Goal: Find specific fact

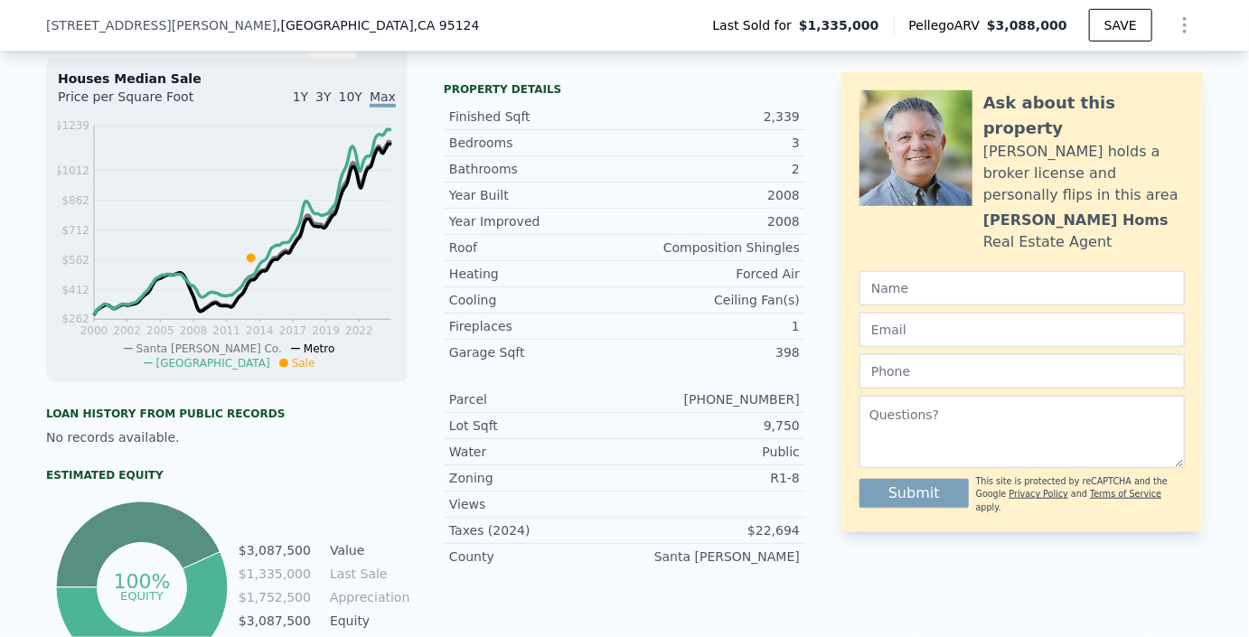
scroll to position [602, 0]
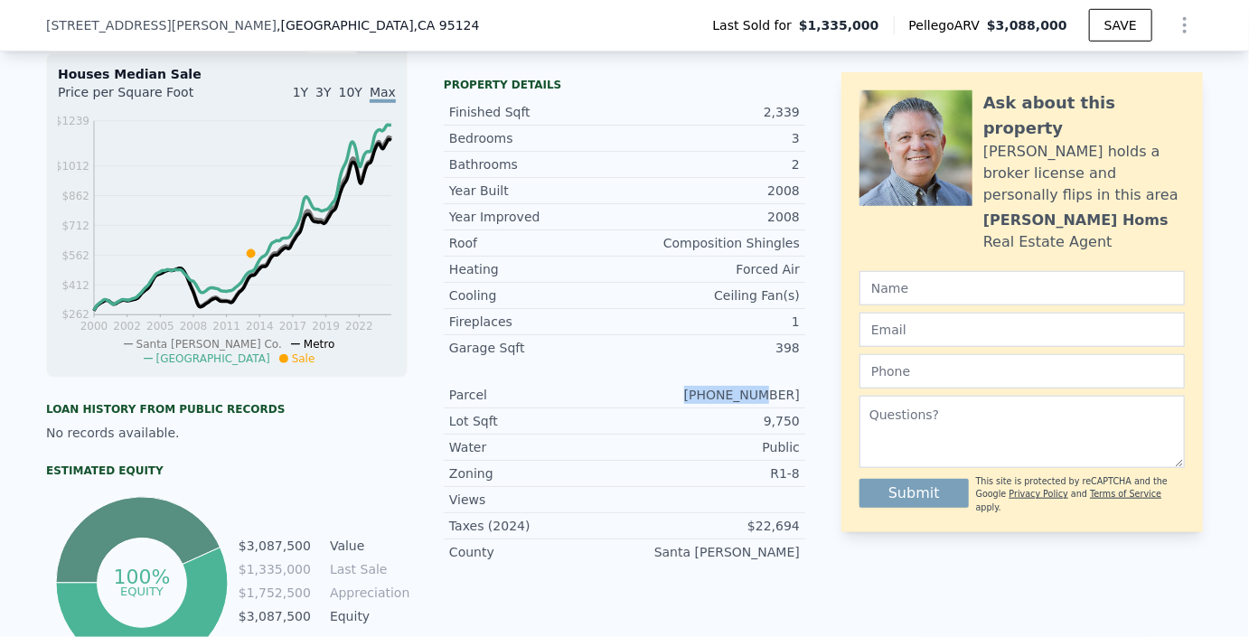
drag, startPoint x: 730, startPoint y: 390, endPoint x: 805, endPoint y: 395, distance: 74.3
click at [805, 395] on div "Parcel [PHONE_NUMBER]" at bounding box center [625, 395] width 362 height 26
copy div "[PHONE_NUMBER]"
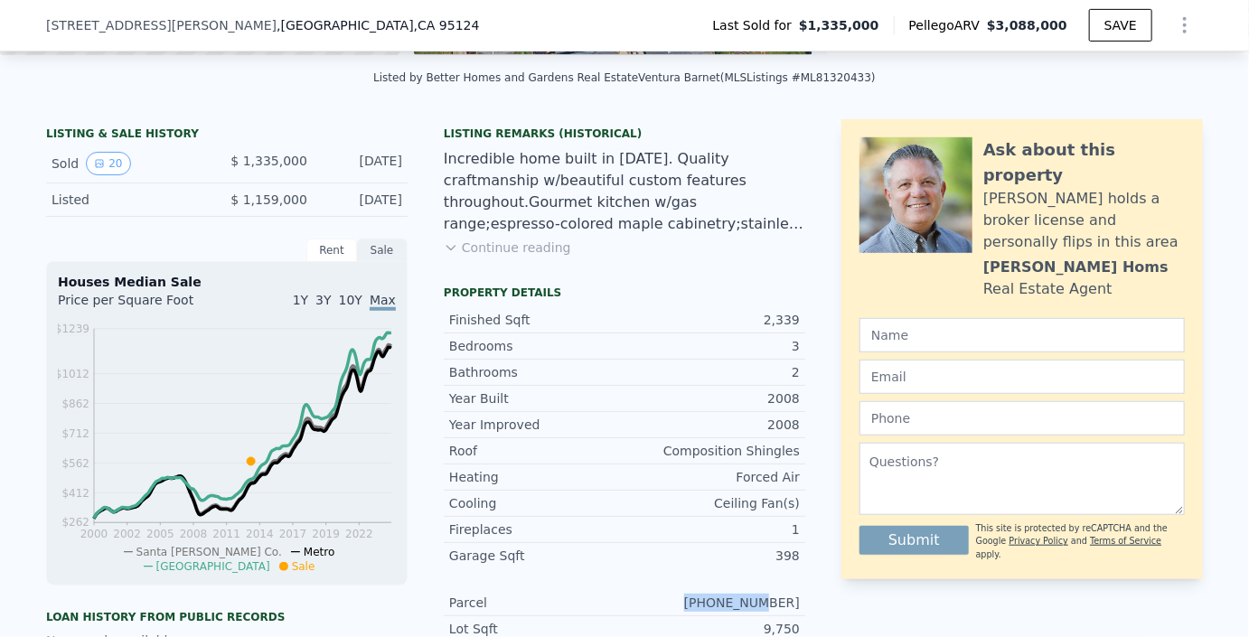
scroll to position [392, 0]
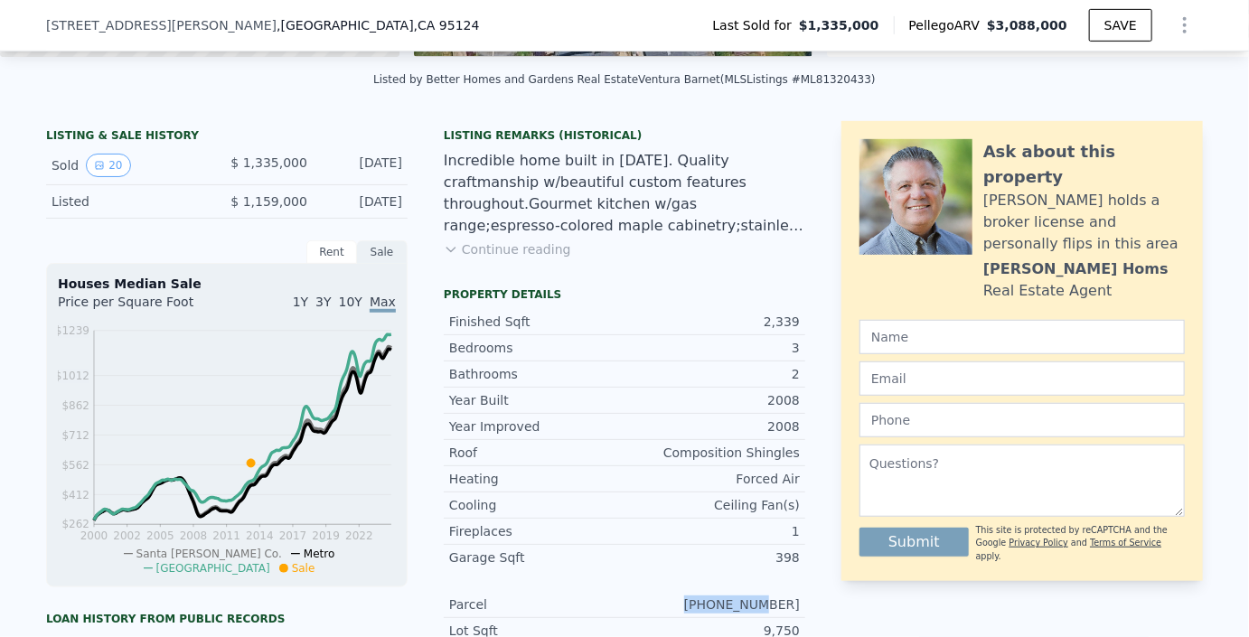
click at [493, 248] on button "Continue reading" at bounding box center [507, 249] width 127 height 18
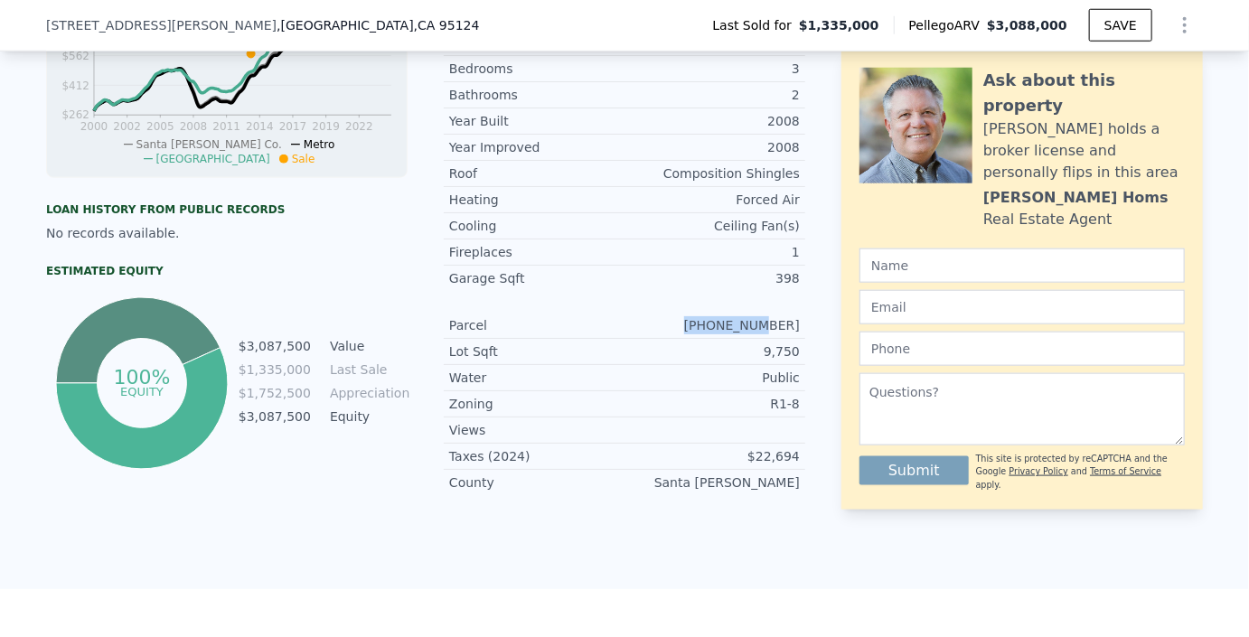
scroll to position [807, 0]
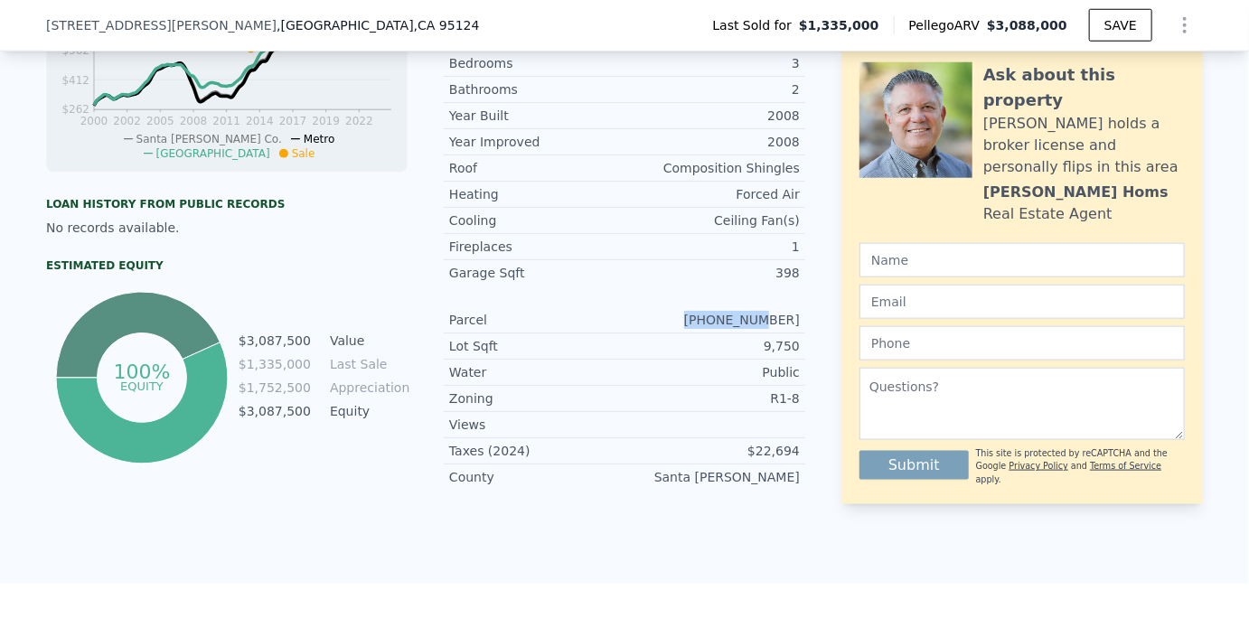
copy div "[PHONE_NUMBER]"
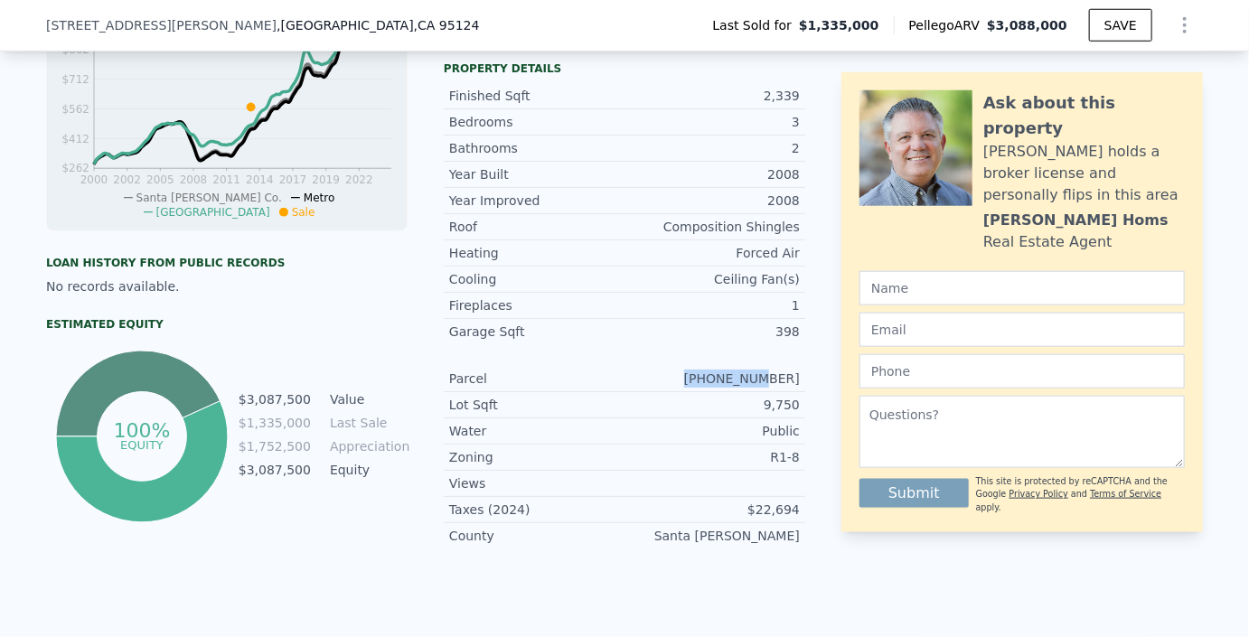
scroll to position [750, 0]
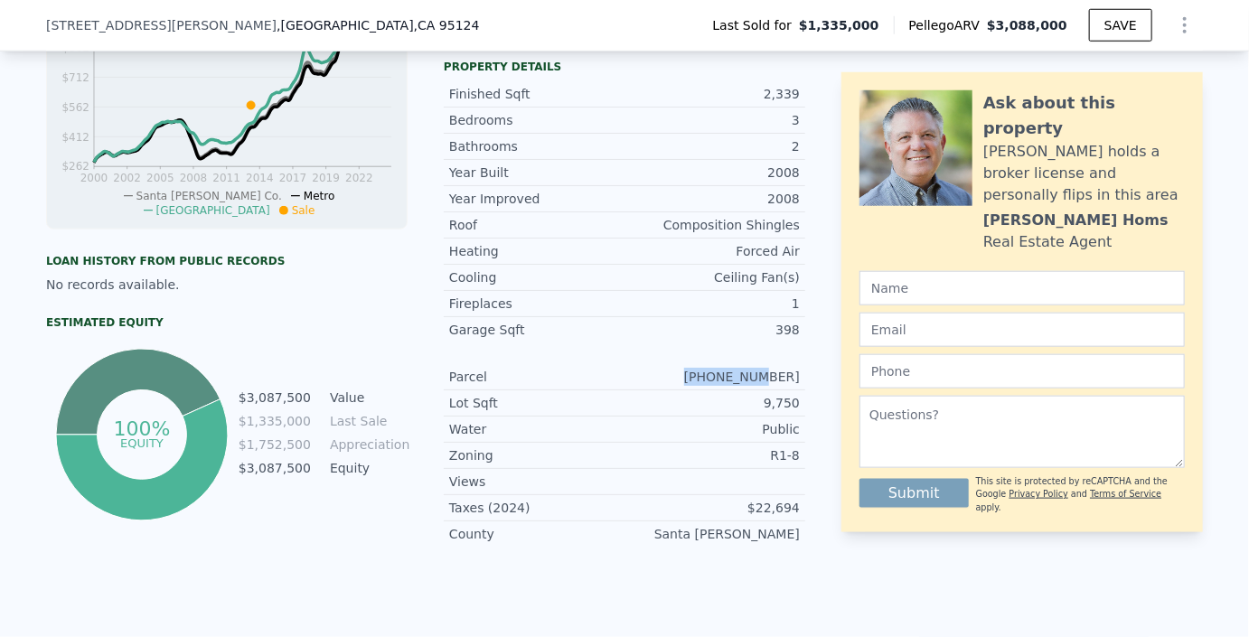
click at [740, 316] on div "Year Improved 2008 Roof Composition Shingles Heating Forced Air Cooling Ceiling…" at bounding box center [625, 366] width 362 height 362
drag, startPoint x: 730, startPoint y: 327, endPoint x: 805, endPoint y: 325, distance: 75.1
click at [805, 364] on div "Parcel [PHONE_NUMBER]" at bounding box center [625, 377] width 362 height 26
copy div "[PHONE_NUMBER]"
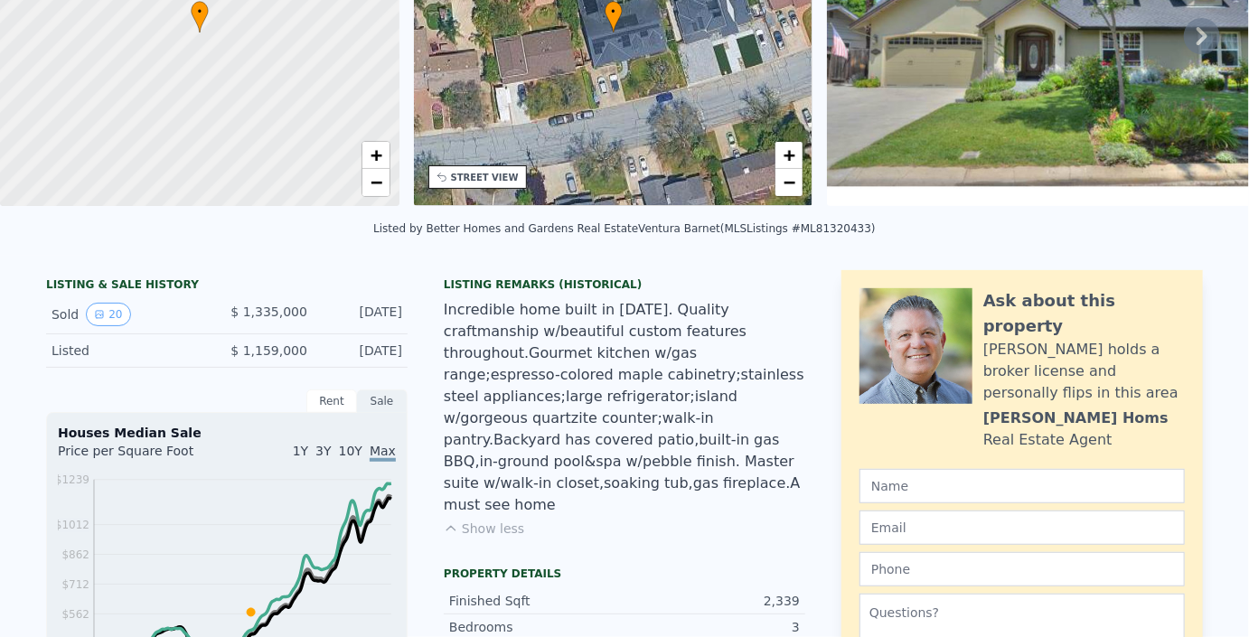
scroll to position [0, 0]
